Goal: Task Accomplishment & Management: Manage account settings

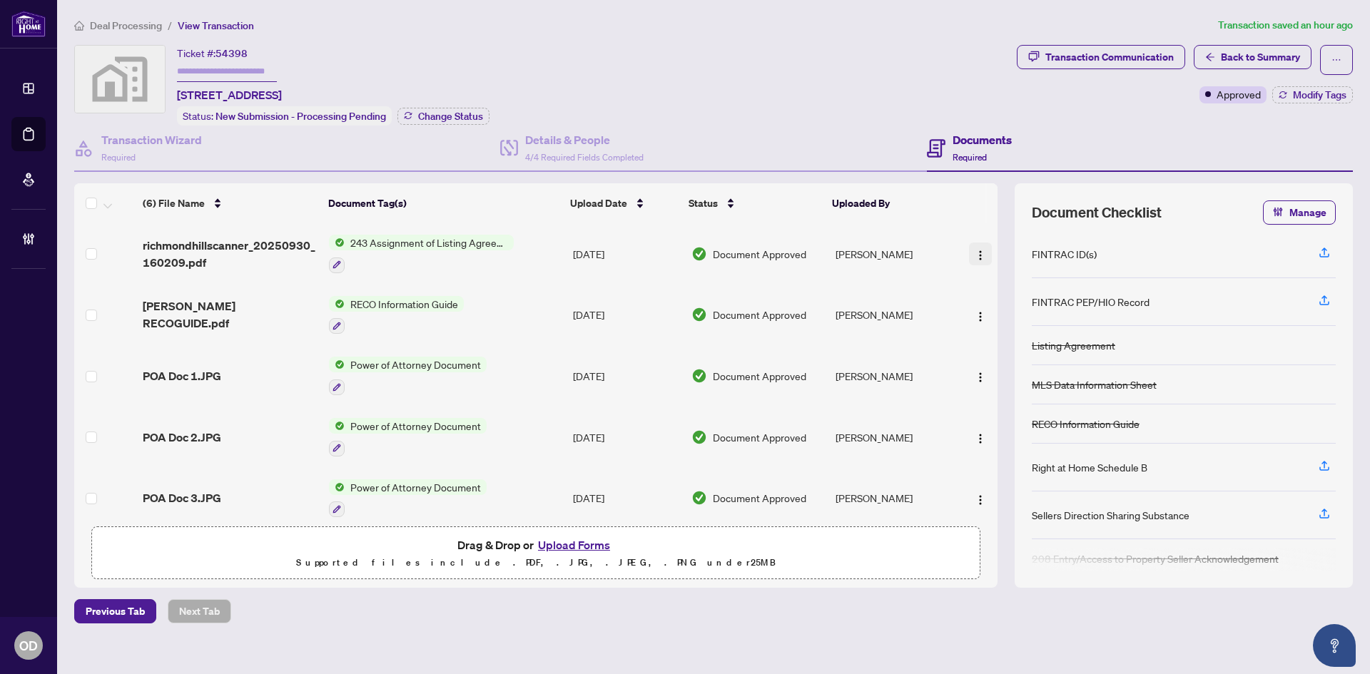
click at [975, 253] on img "button" at bounding box center [980, 255] width 11 height 11
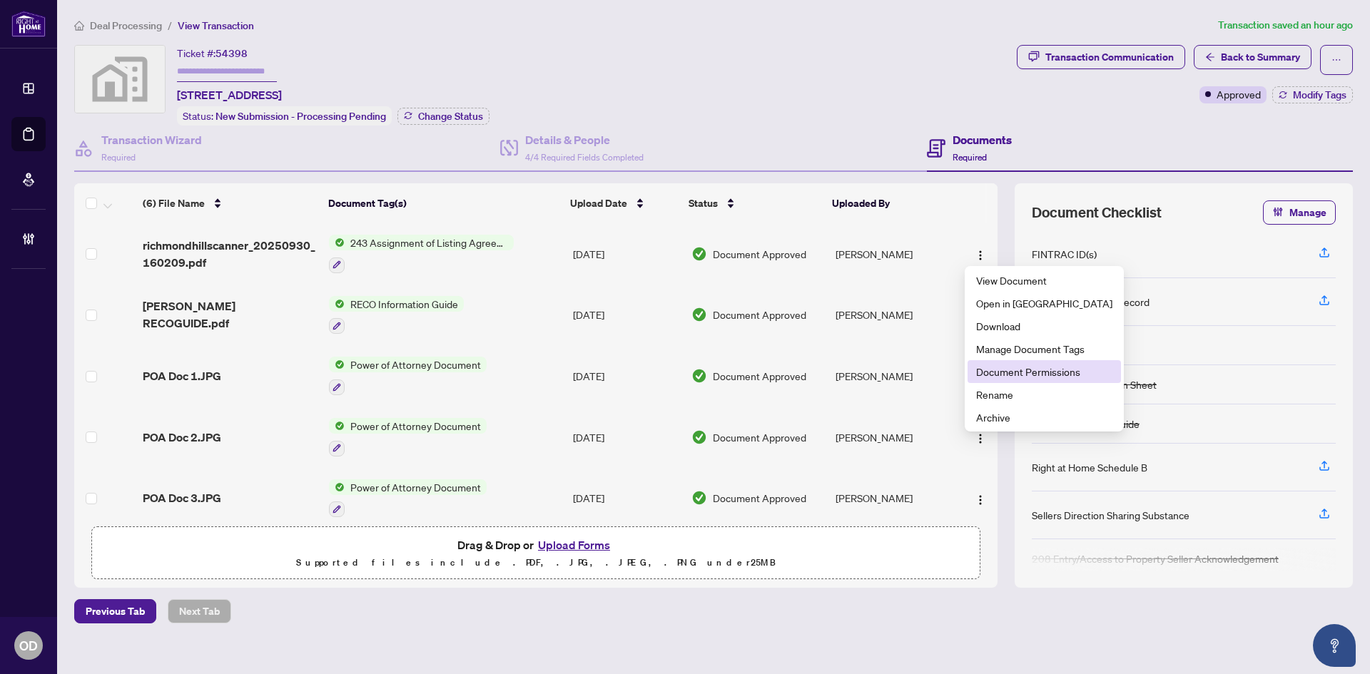
click at [995, 369] on span "Document Permissions" at bounding box center [1044, 372] width 136 height 16
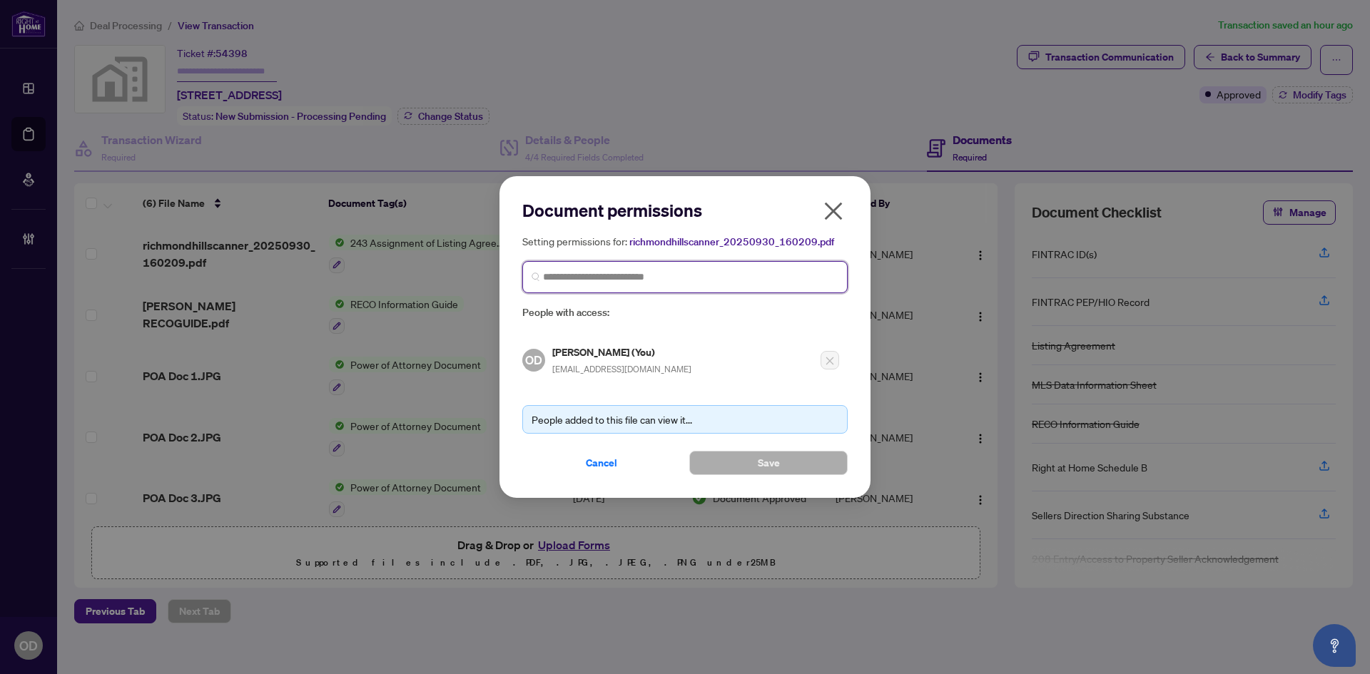
click at [549, 278] on input "search" at bounding box center [690, 277] width 295 height 15
type input "*"
type input "*****"
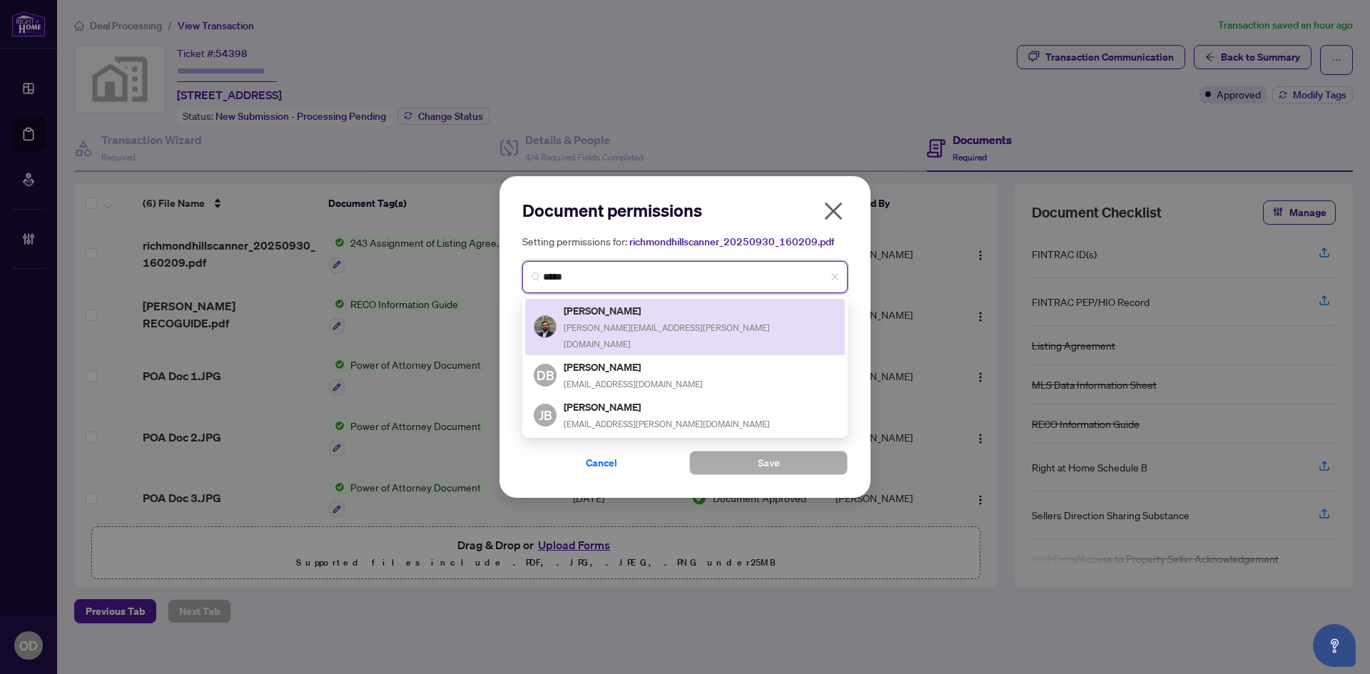
click at [609, 317] on div "Brady Seguin [EMAIL_ADDRESS][PERSON_NAME][DOMAIN_NAME]" at bounding box center [700, 326] width 273 height 49
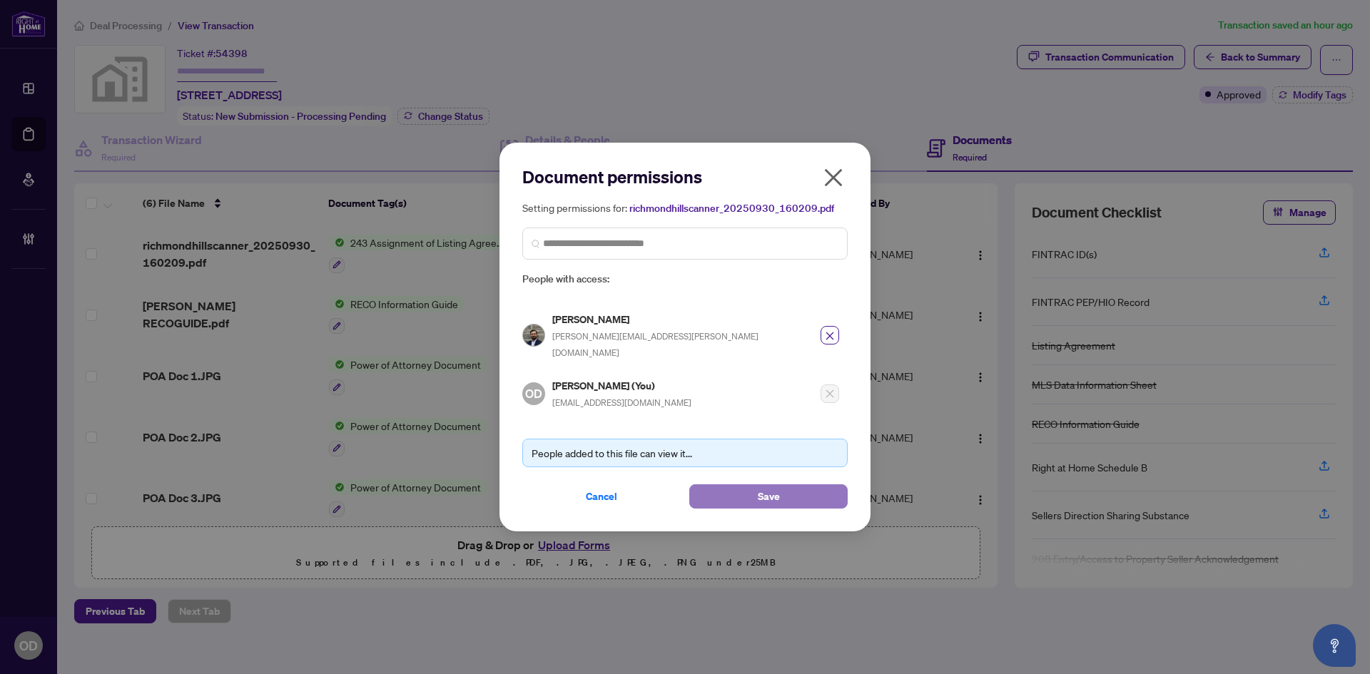
click at [732, 492] on button "Save" at bounding box center [768, 496] width 158 height 24
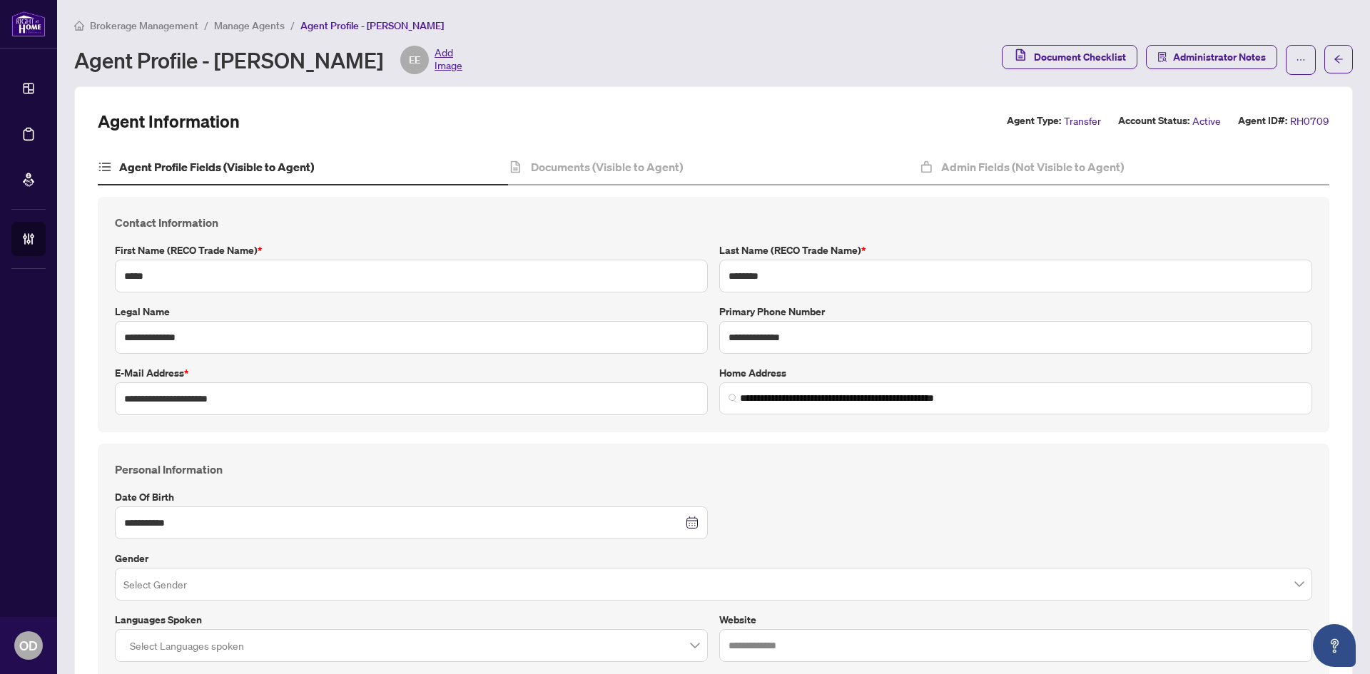
click at [118, 35] on div "Brokerage Management / Manage Agents / Agent Profile - Eliza Eremenco Agent Pro…" at bounding box center [713, 46] width 1278 height 58
click at [123, 10] on main "**********" at bounding box center [713, 337] width 1313 height 674
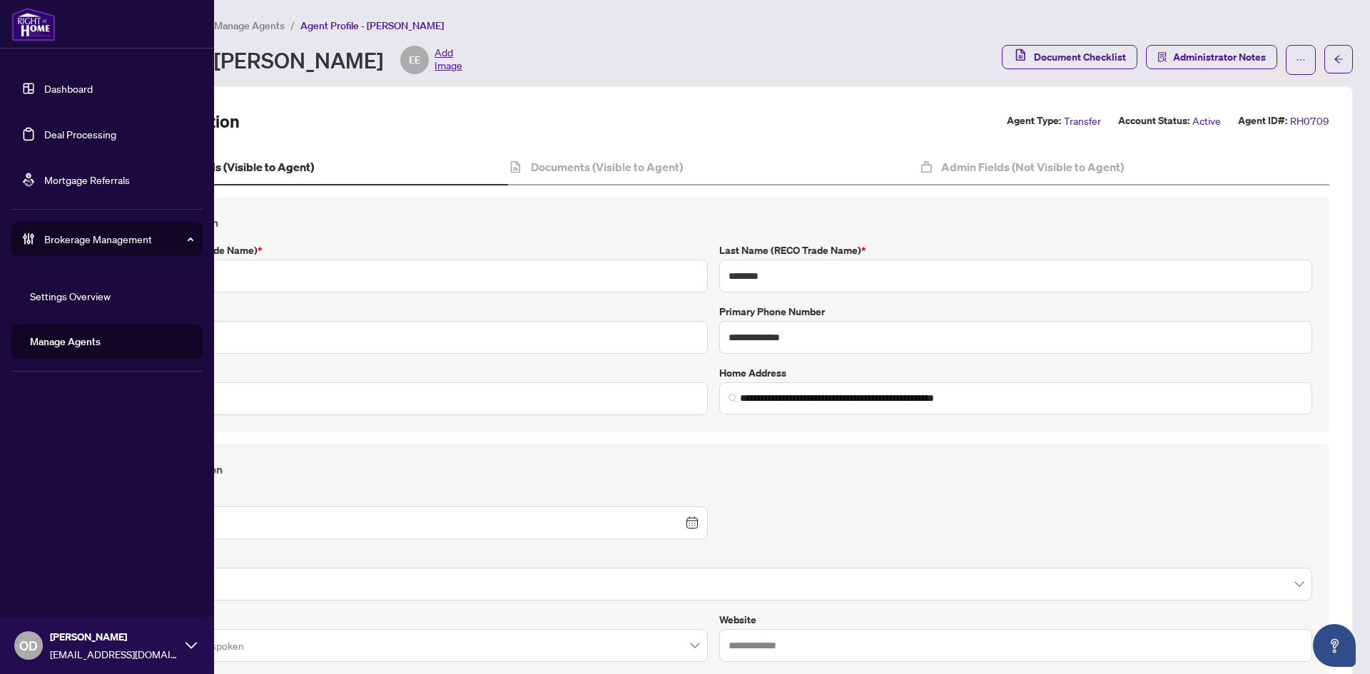
click at [44, 95] on link "Dashboard" at bounding box center [68, 88] width 49 height 13
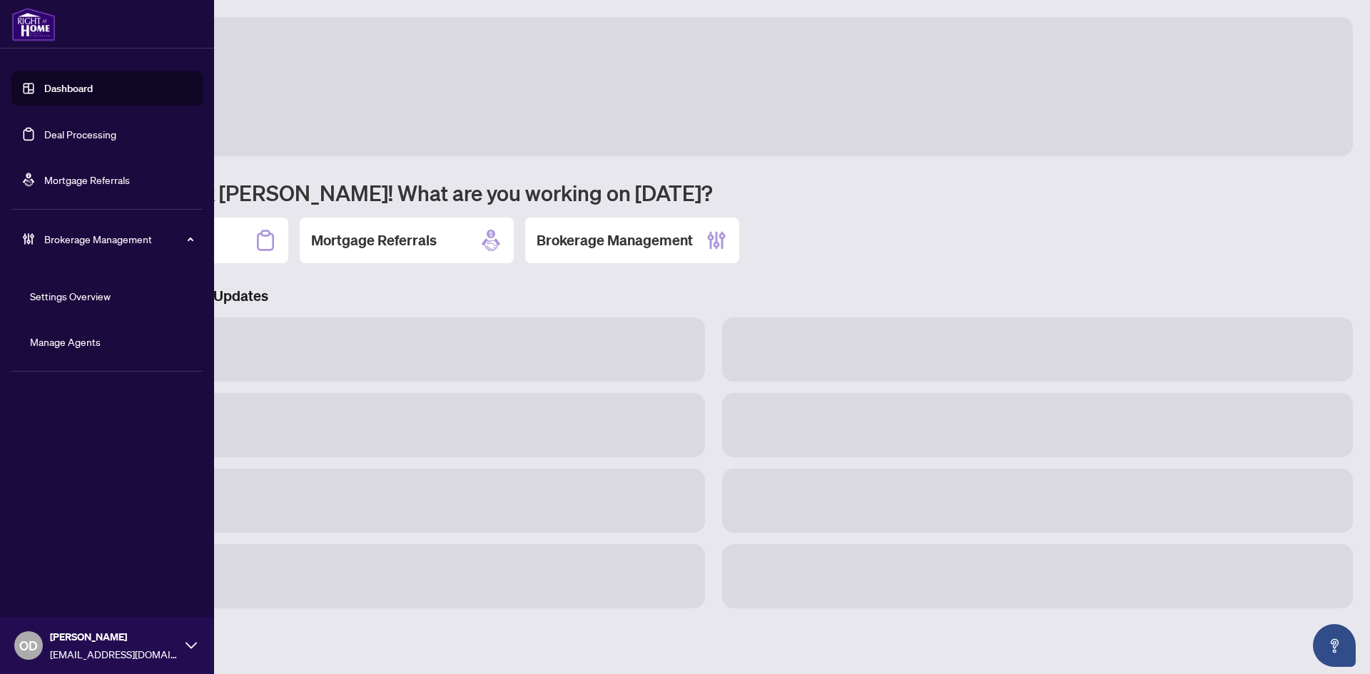
click at [73, 95] on link "Dashboard" at bounding box center [68, 88] width 49 height 13
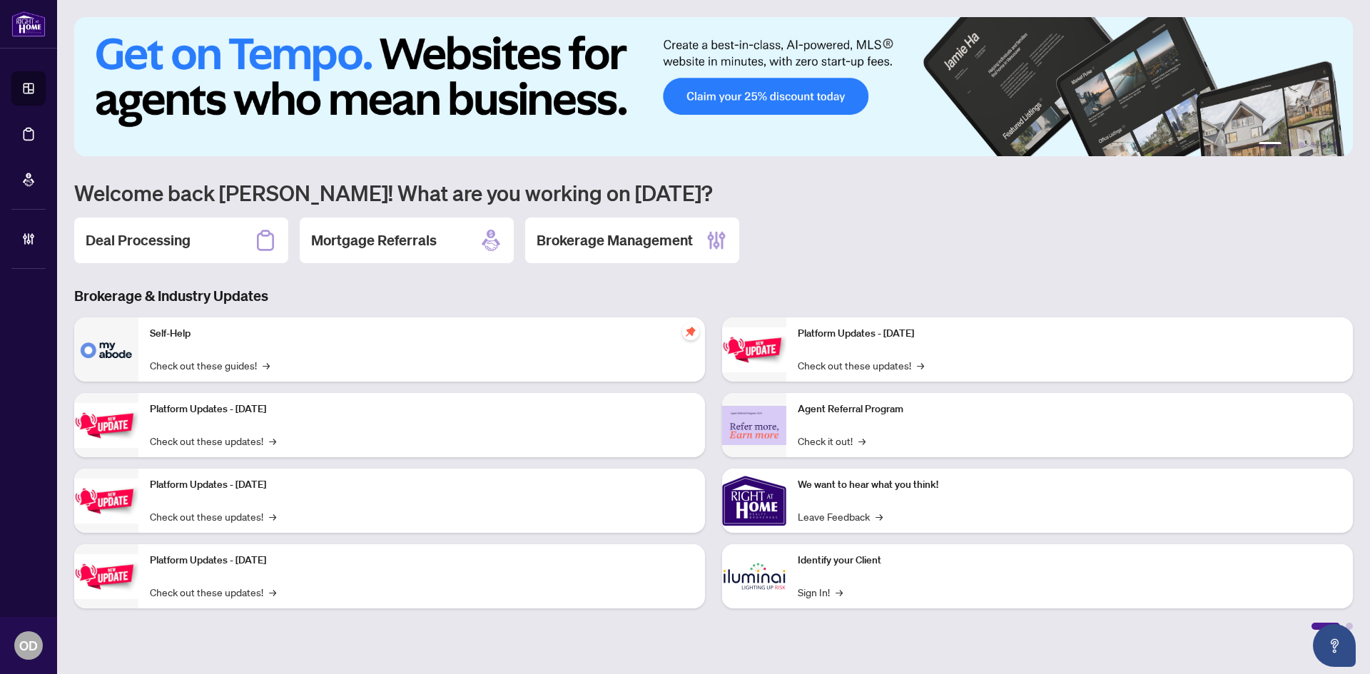
click at [254, 260] on div "Deal Processing" at bounding box center [181, 241] width 214 height 46
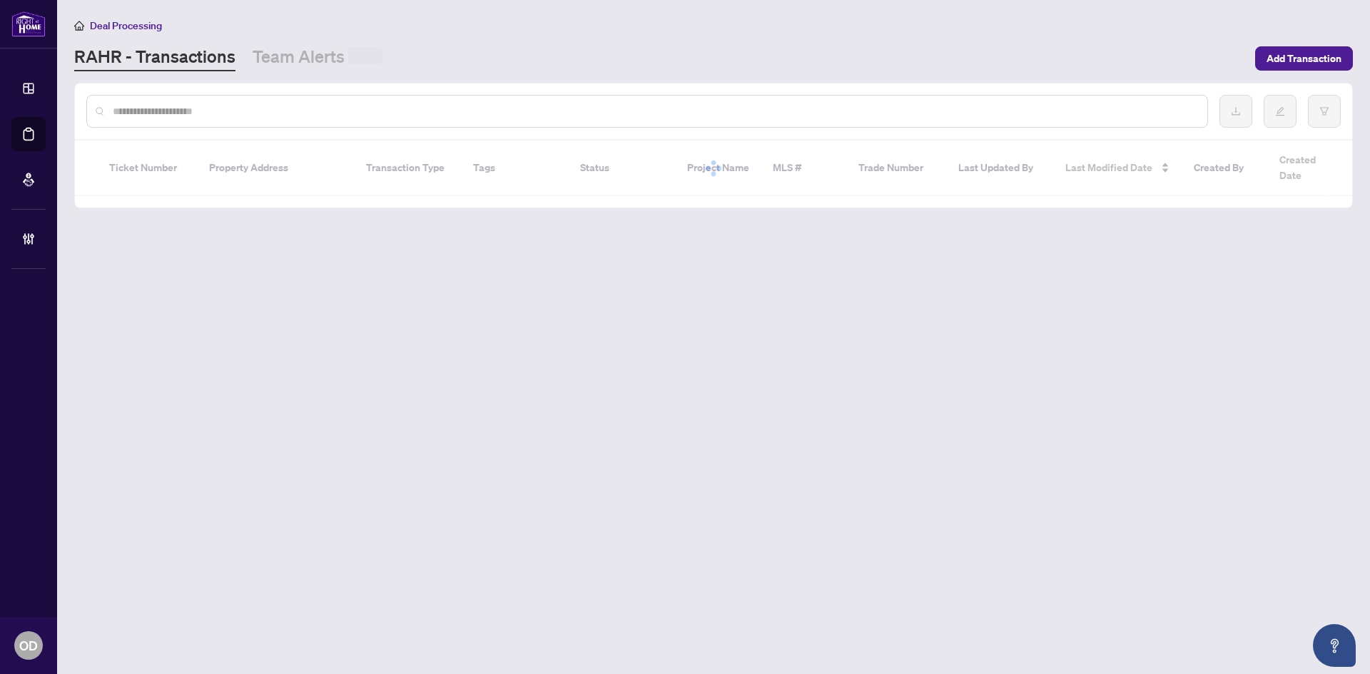
click at [183, 103] on input "text" at bounding box center [654, 111] width 1083 height 16
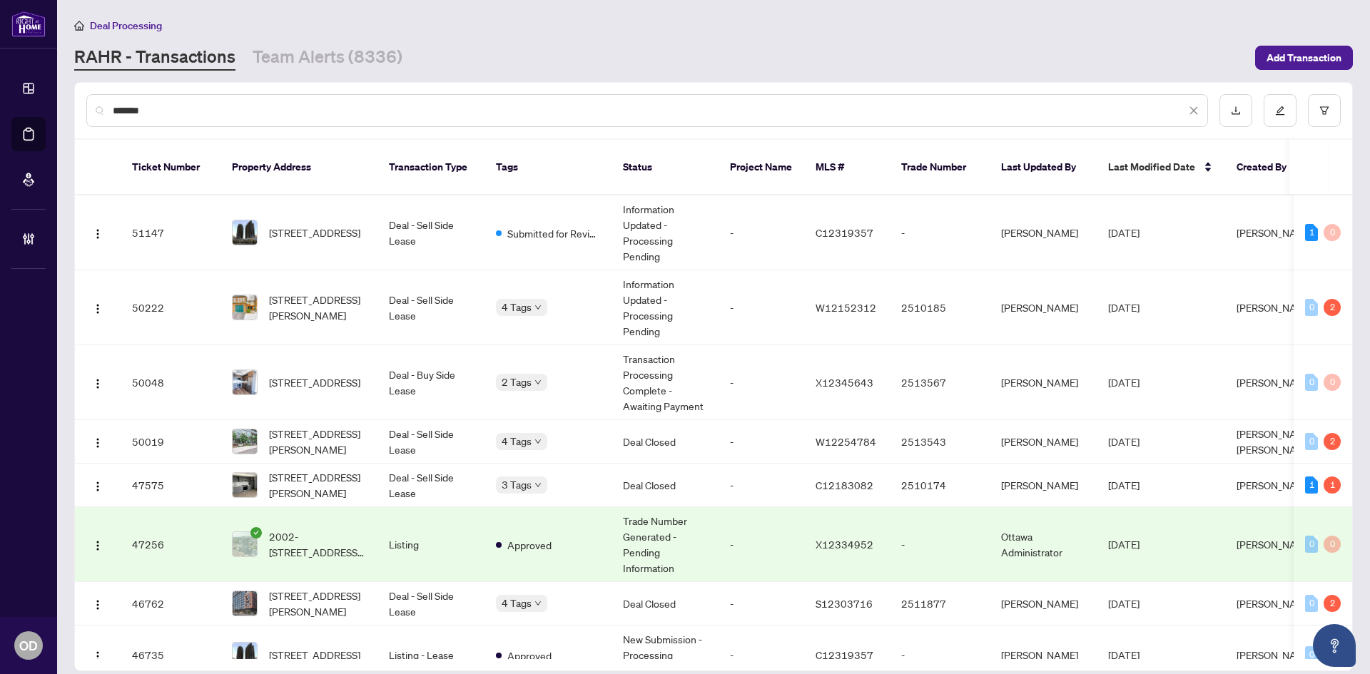
type input "*******"
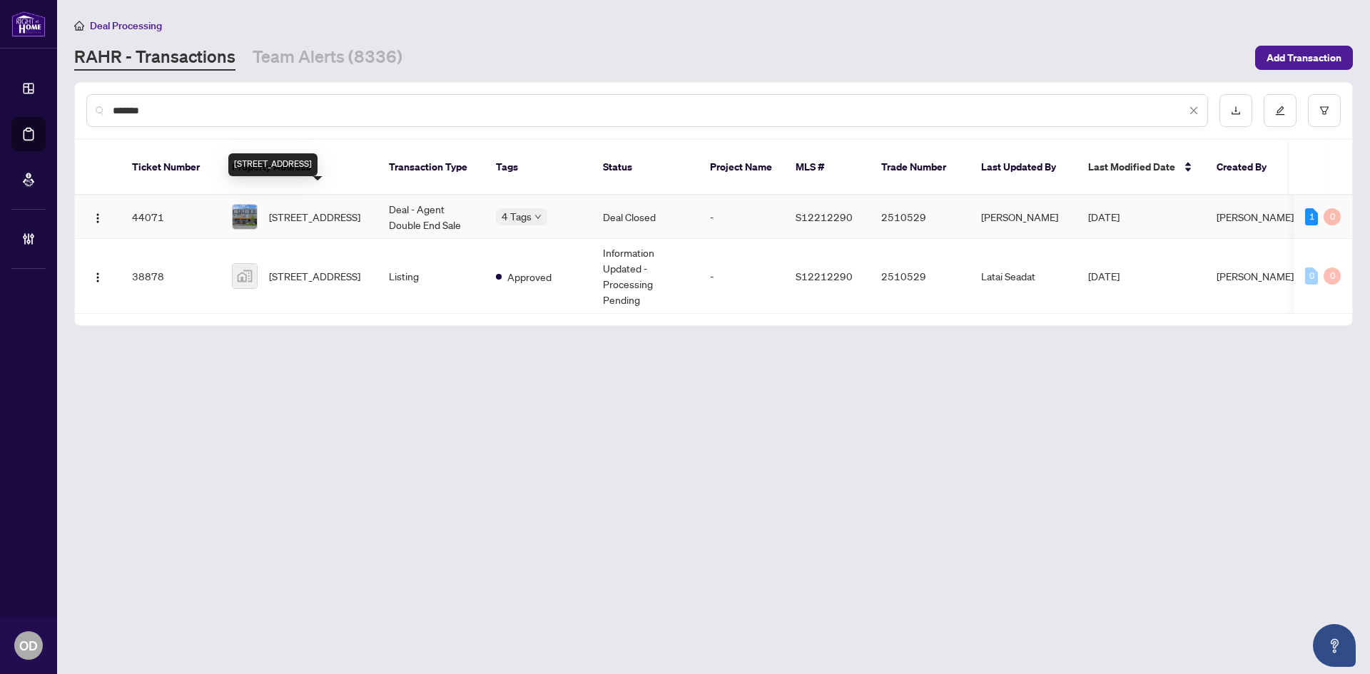
click at [360, 209] on span "3 Sama Way, Wasaga Beach, Ontario L9Z 0K3, Canada" at bounding box center [314, 217] width 91 height 16
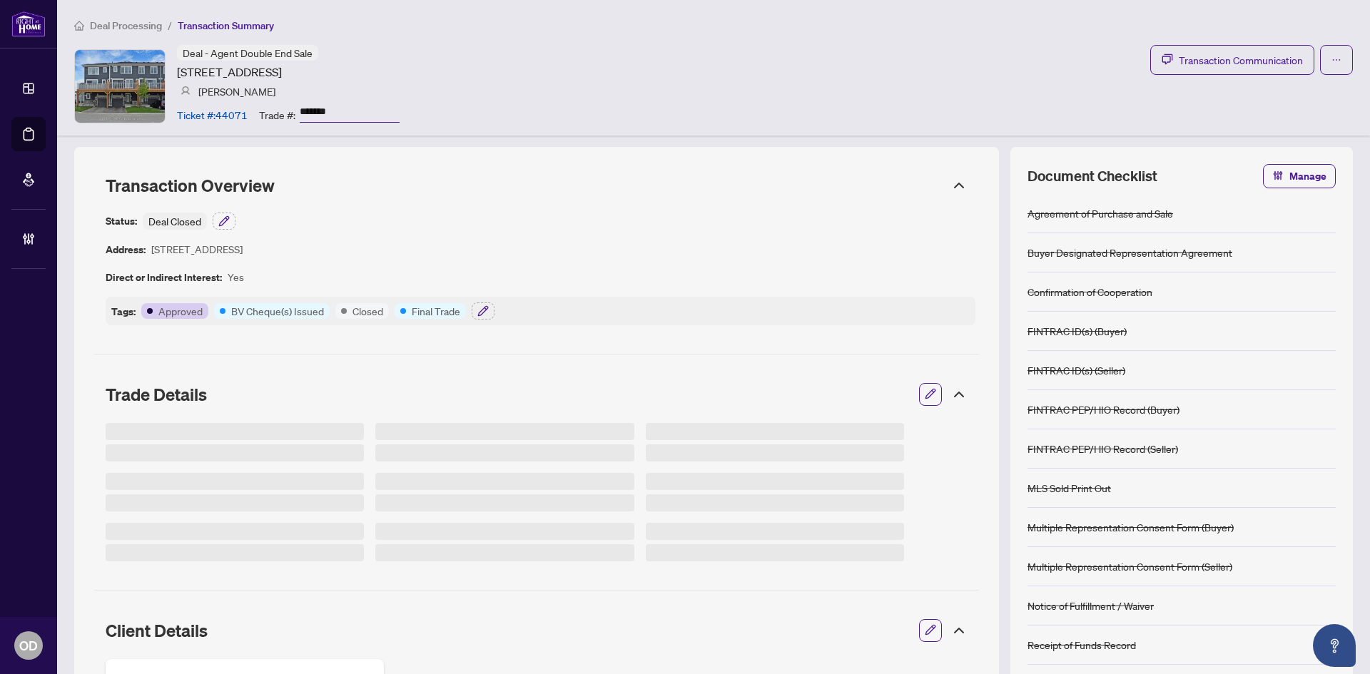
click at [921, 395] on button "button" at bounding box center [930, 394] width 19 height 24
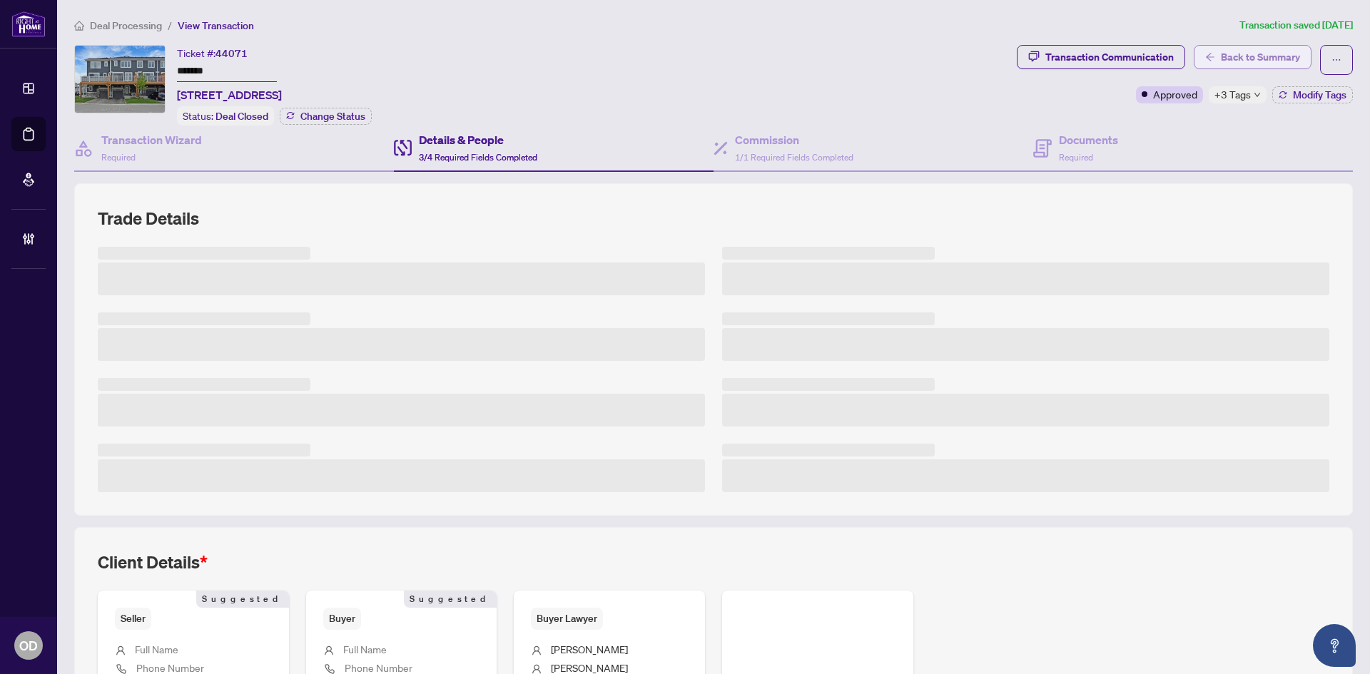
click at [1250, 61] on span "Back to Summary" at bounding box center [1260, 57] width 79 height 23
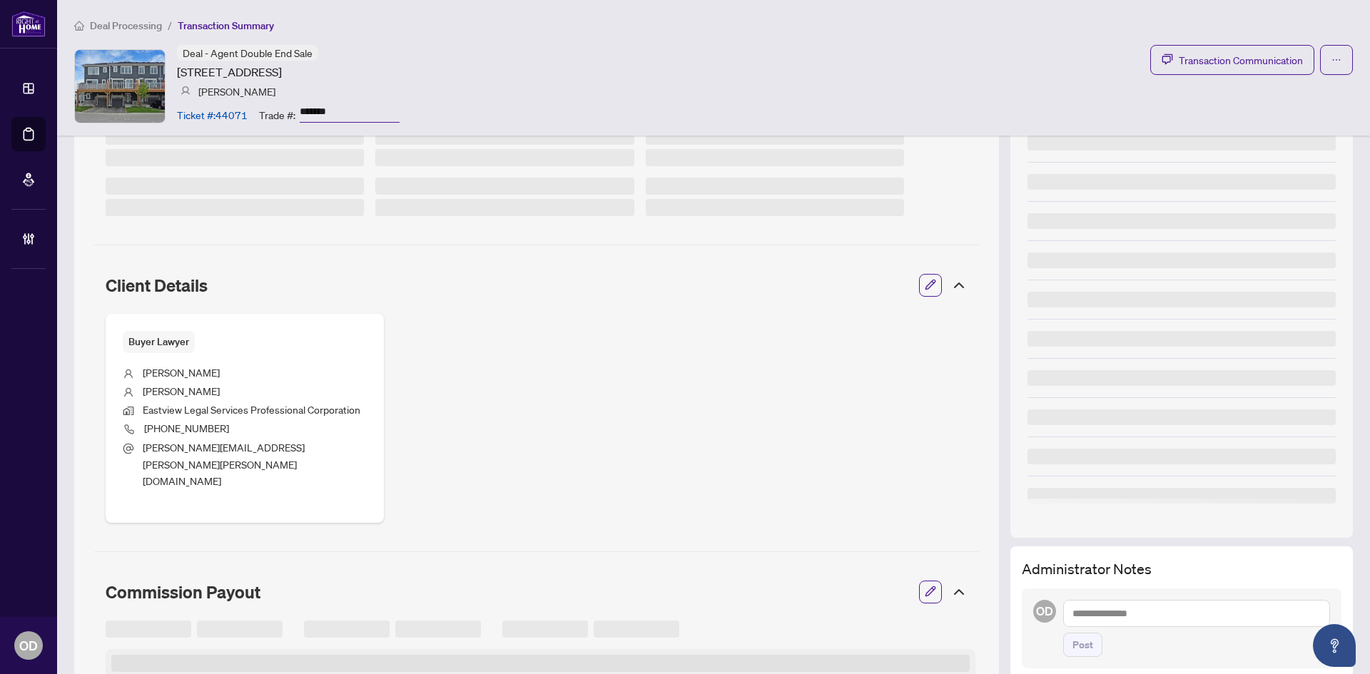
scroll to position [642, 0]
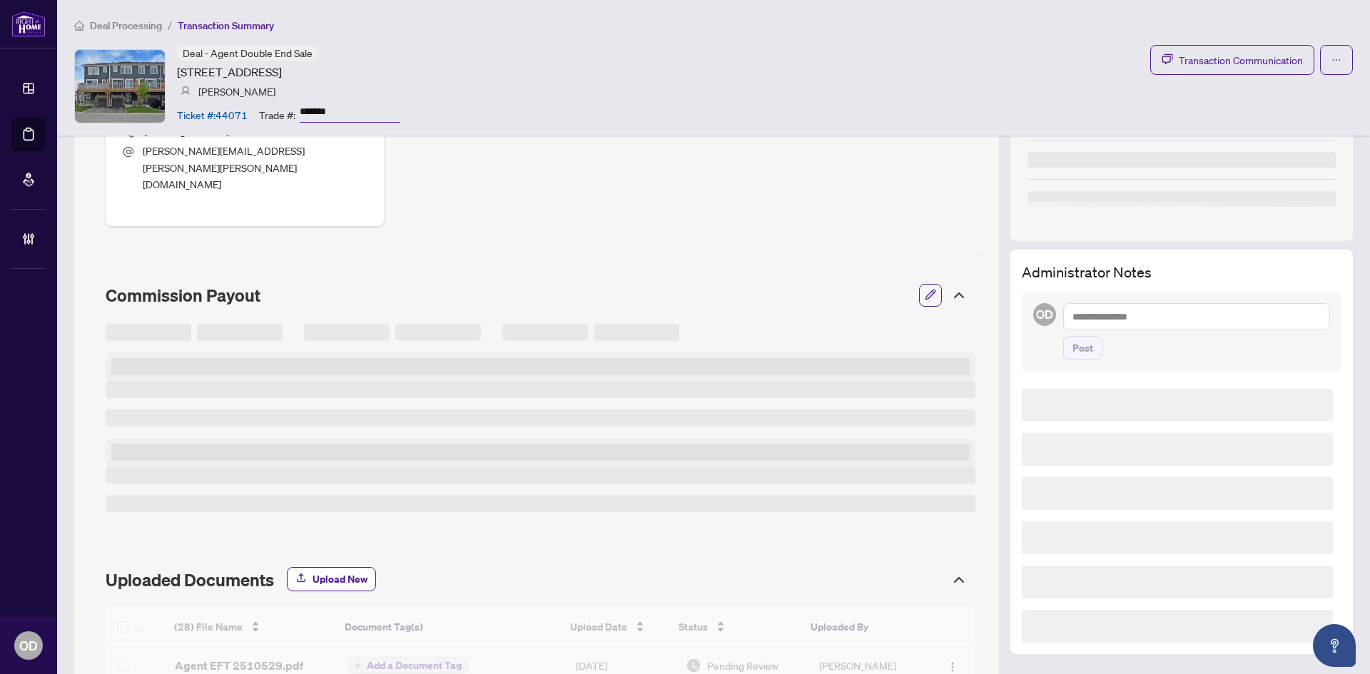
click at [1138, 305] on textarea at bounding box center [1196, 316] width 267 height 27
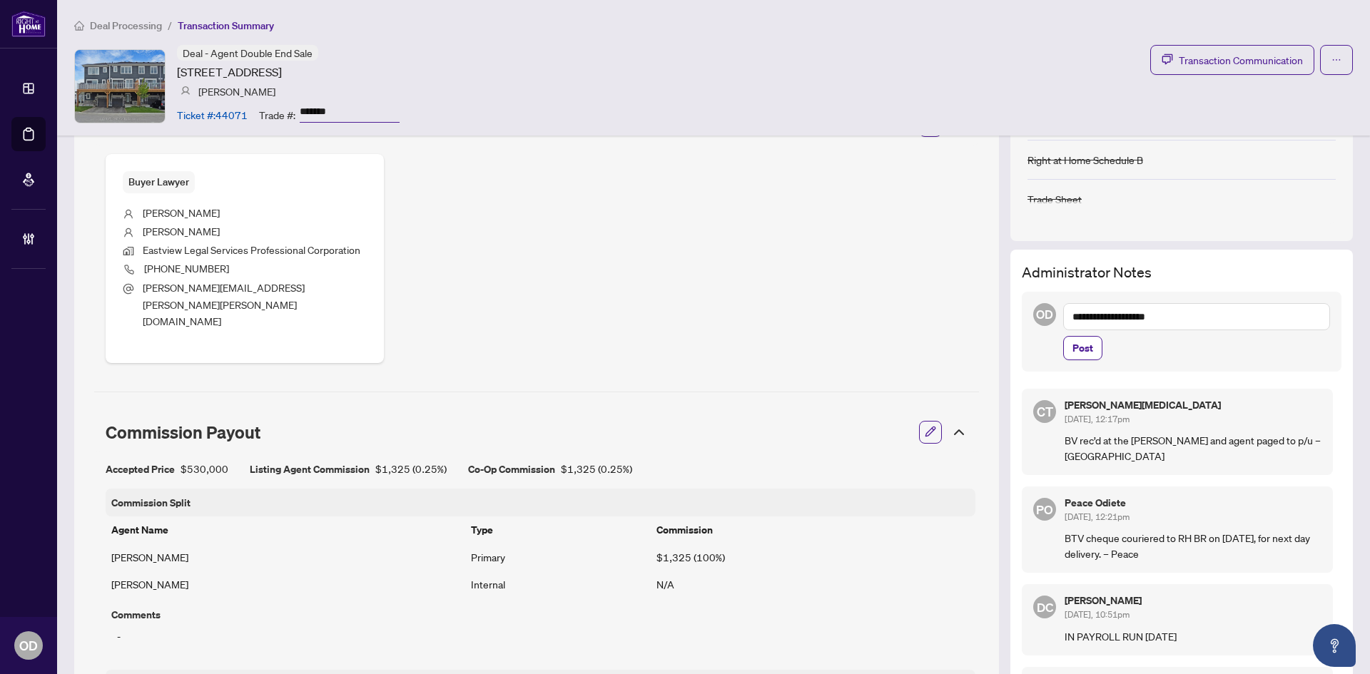
scroll to position [779, 0]
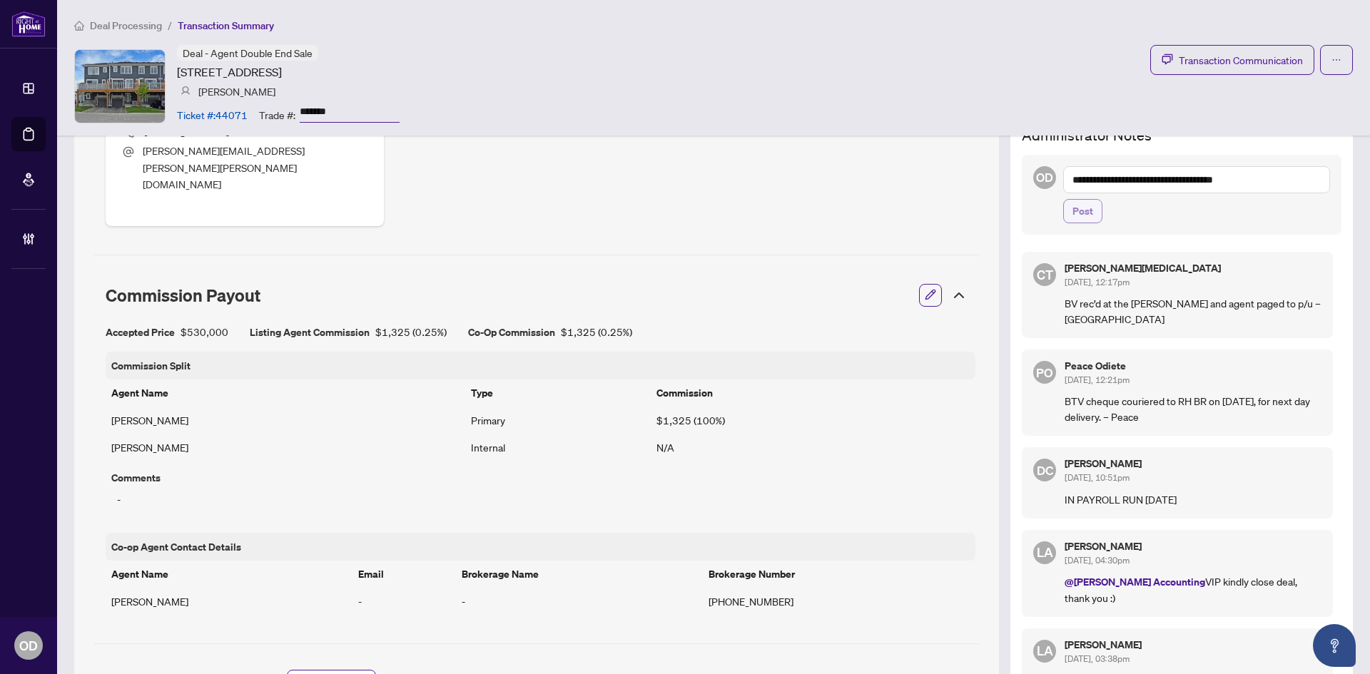
type textarea "**********"
click at [1072, 206] on span "Post" at bounding box center [1082, 211] width 21 height 23
